Goal: Check status: Check status

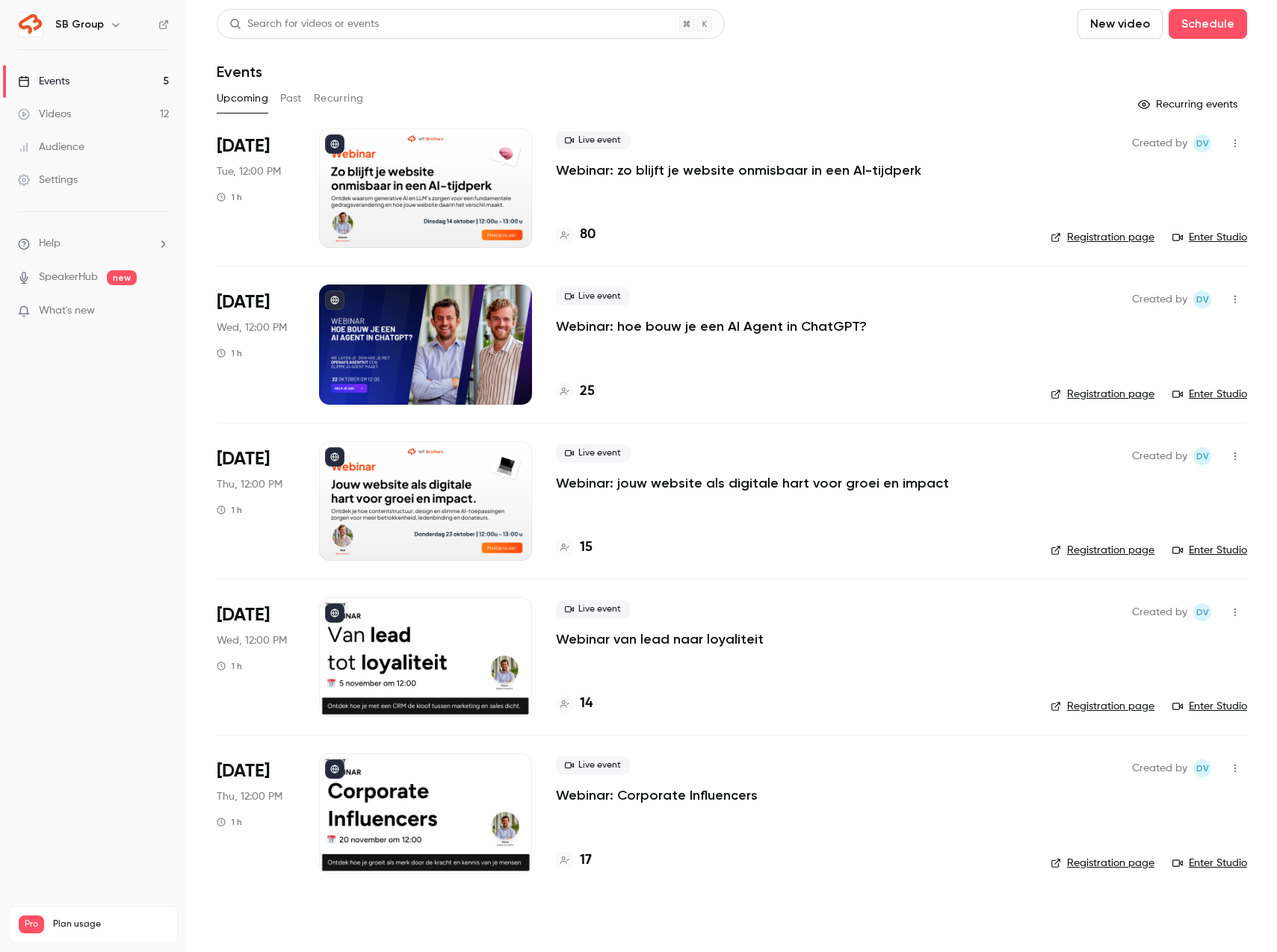
click at [610, 167] on p "Webinar: zo blijft je website onmisbaar in een AI-tijdperk" at bounding box center [739, 170] width 365 height 18
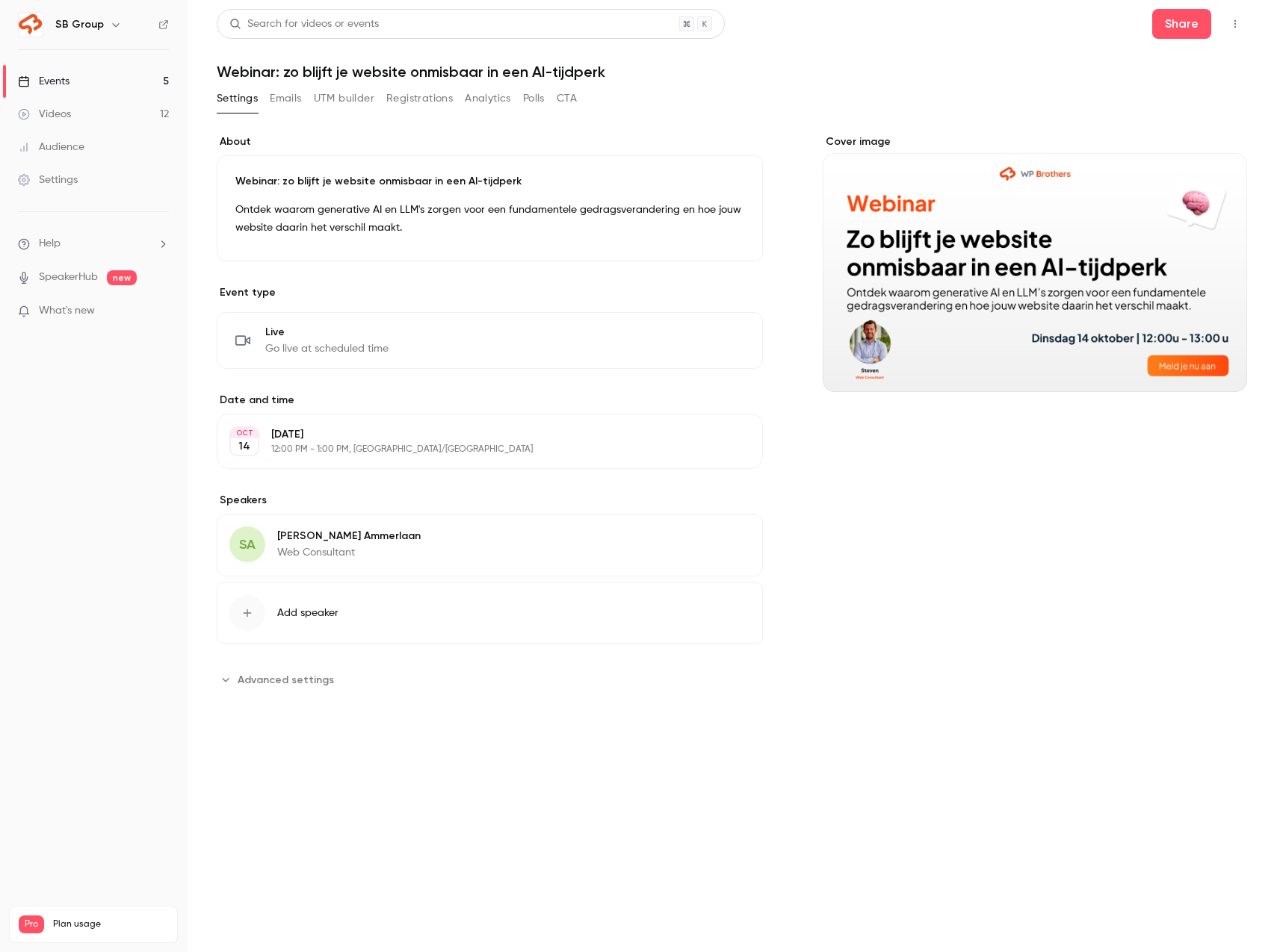
click at [416, 109] on button "Registrations" at bounding box center [419, 98] width 66 height 24
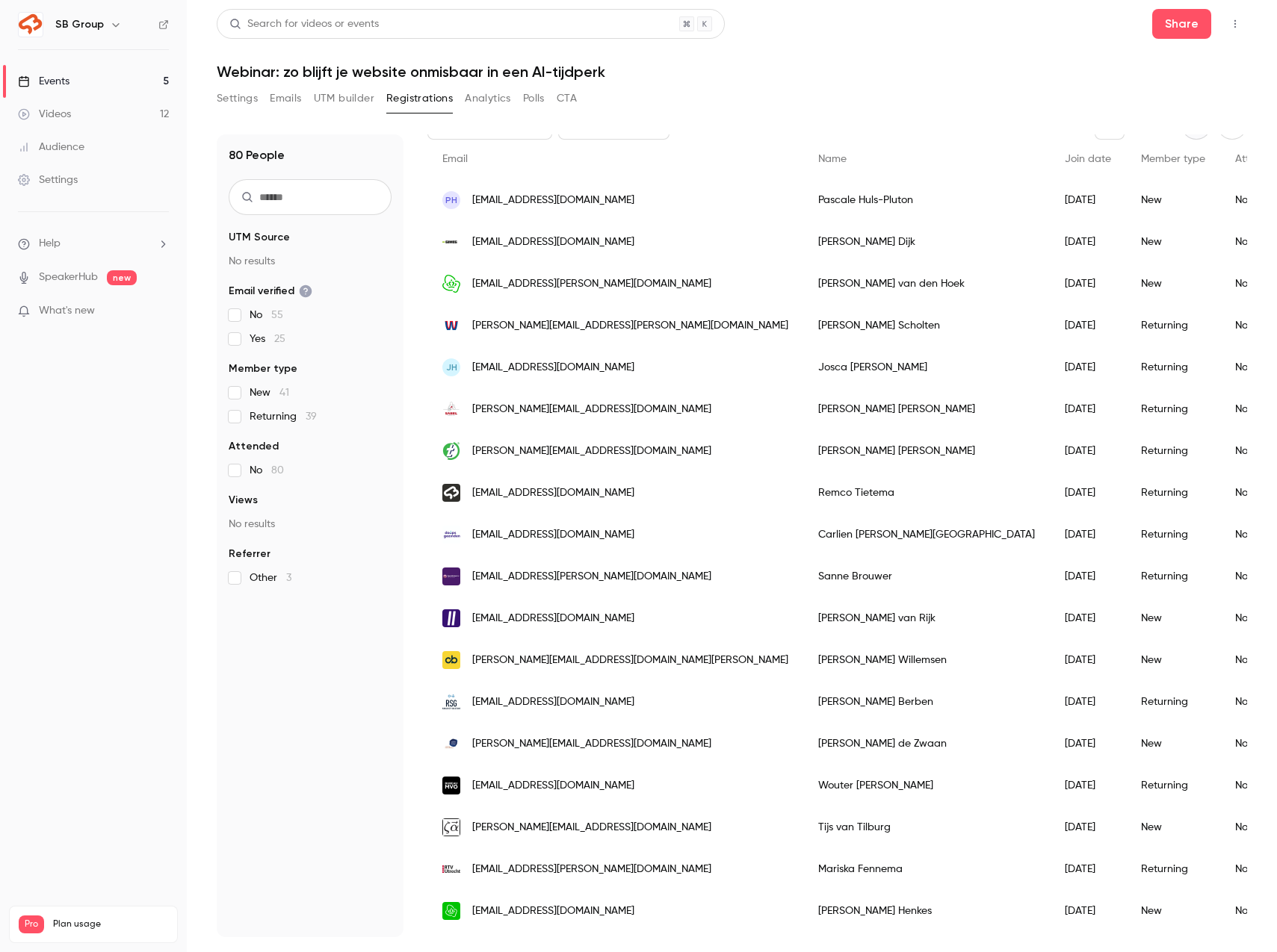
scroll to position [32, 0]
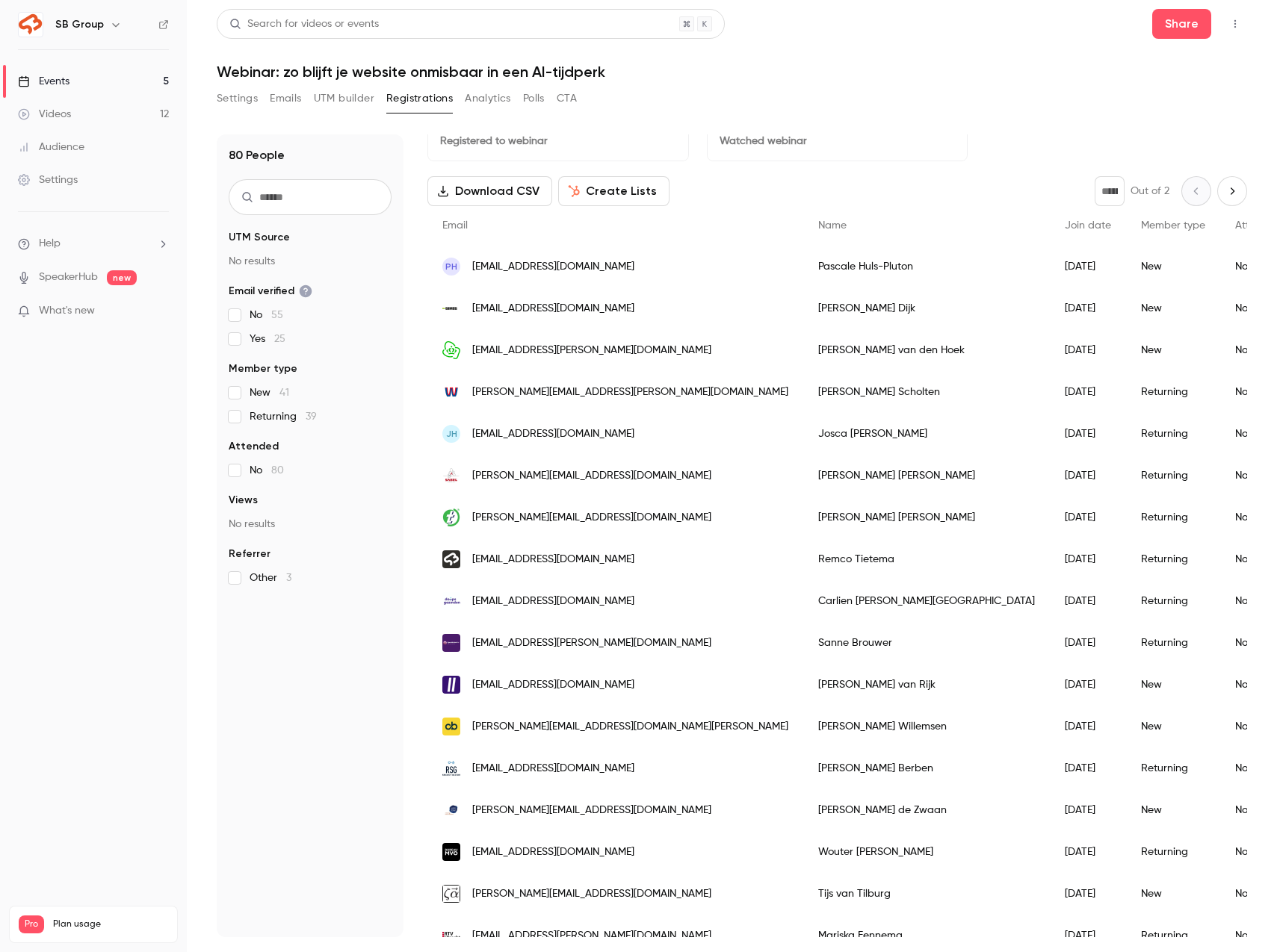
click at [138, 76] on link "Events 5" at bounding box center [93, 82] width 187 height 33
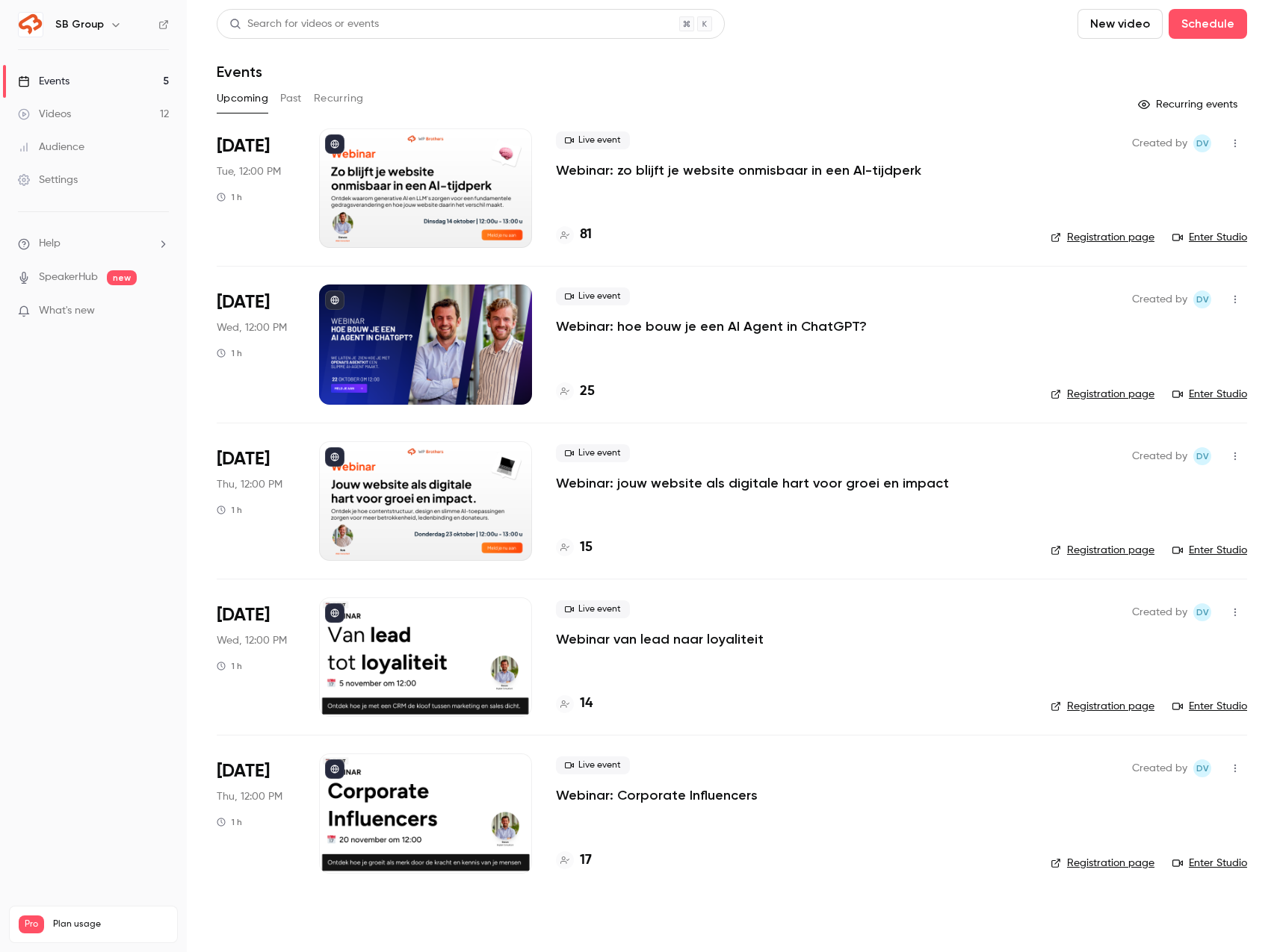
click at [635, 162] on p "Webinar: zo blijft je website onmisbaar in een AI-tijdperk" at bounding box center [739, 170] width 365 height 18
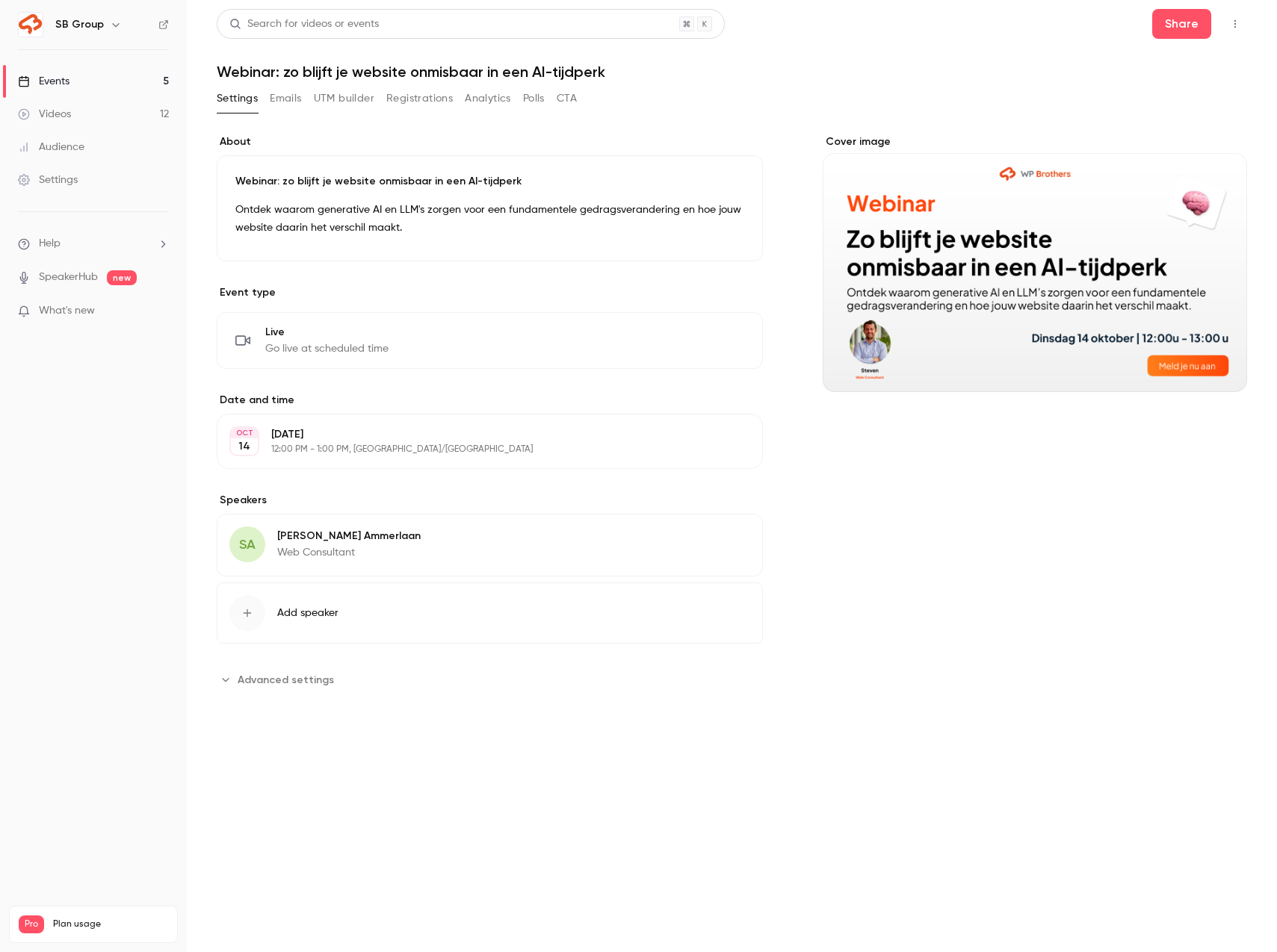
click at [396, 93] on button "Registrations" at bounding box center [419, 98] width 66 height 24
